Goal: Task Accomplishment & Management: Manage account settings

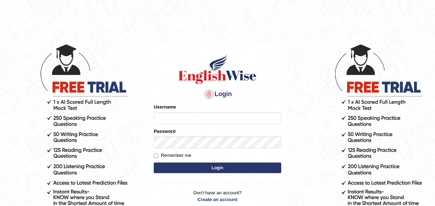
type input "charles_D"
click at [223, 170] on button "Login" at bounding box center [217, 168] width 127 height 11
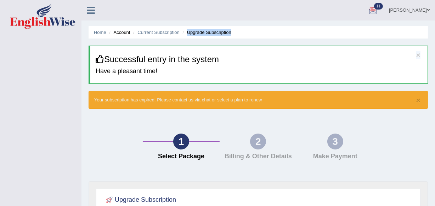
drag, startPoint x: 29, startPoint y: 57, endPoint x: 209, endPoint y: -26, distance: 197.9
click at [209, 0] on html "Toggle navigation Charles D Glaydor Toggle navigation Username: Charles_D Acces…" at bounding box center [217, 103] width 435 height 206
